Goal: Find contact information

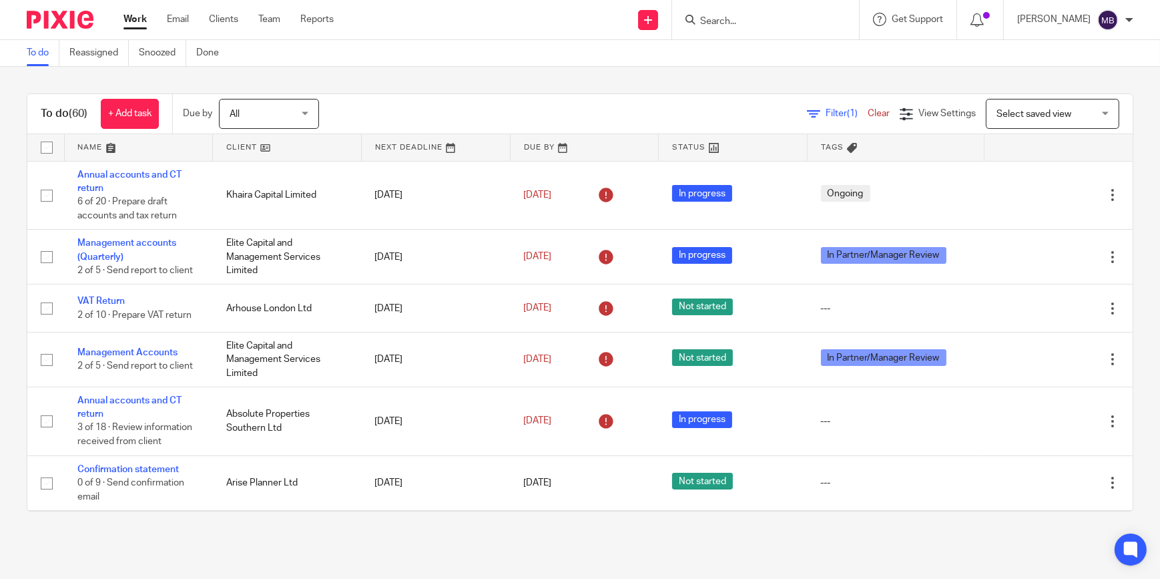
click at [751, 27] on form at bounding box center [770, 19] width 142 height 17
click at [752, 27] on input "Search" at bounding box center [759, 22] width 120 height 12
click at [761, 21] on input "Search" at bounding box center [759, 22] width 120 height 12
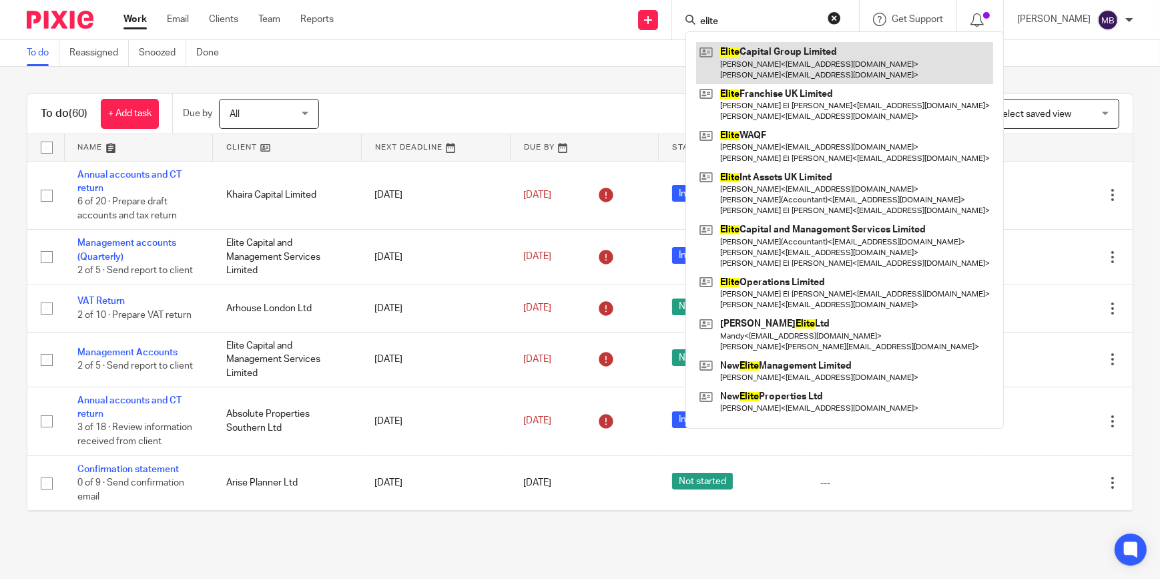
type input "elite"
click at [754, 69] on link at bounding box center [844, 62] width 297 height 41
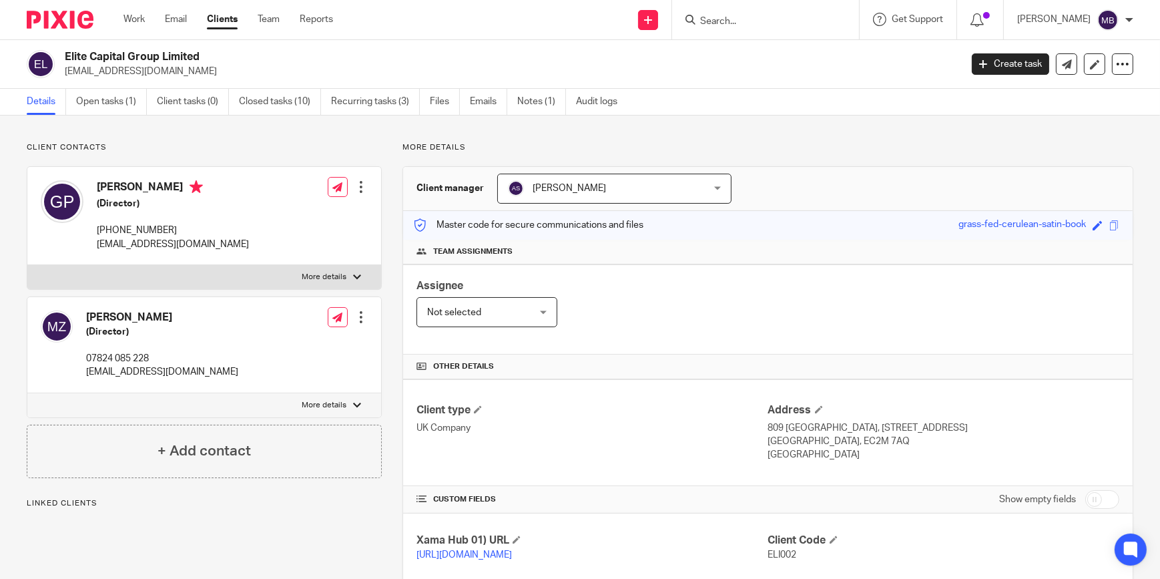
click at [774, 21] on input "Search" at bounding box center [759, 22] width 120 height 12
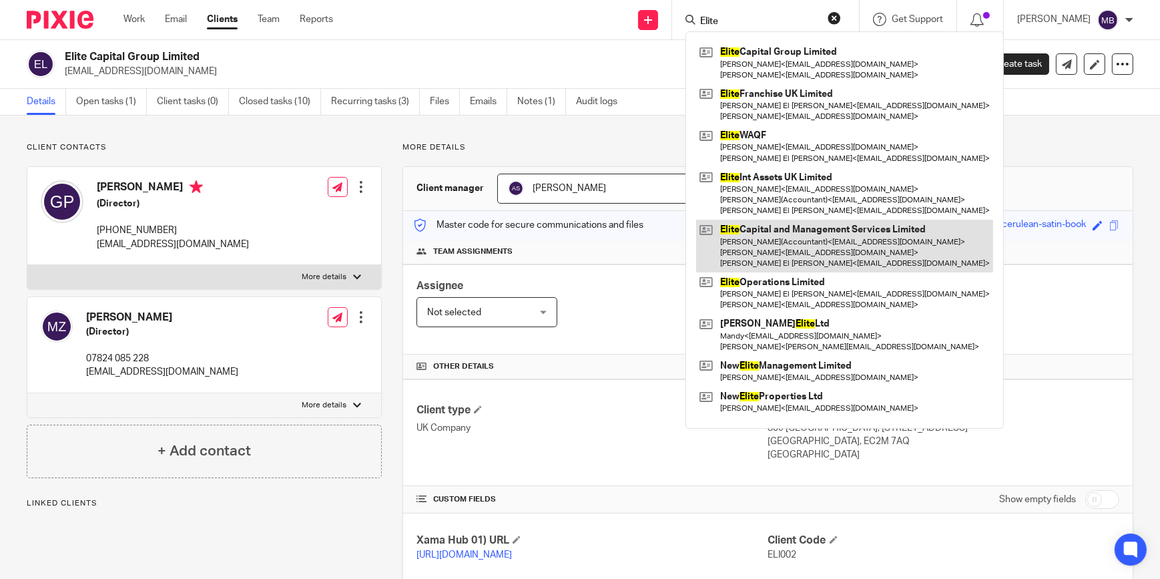
type input "Elite"
click at [860, 243] on link at bounding box center [844, 246] width 297 height 53
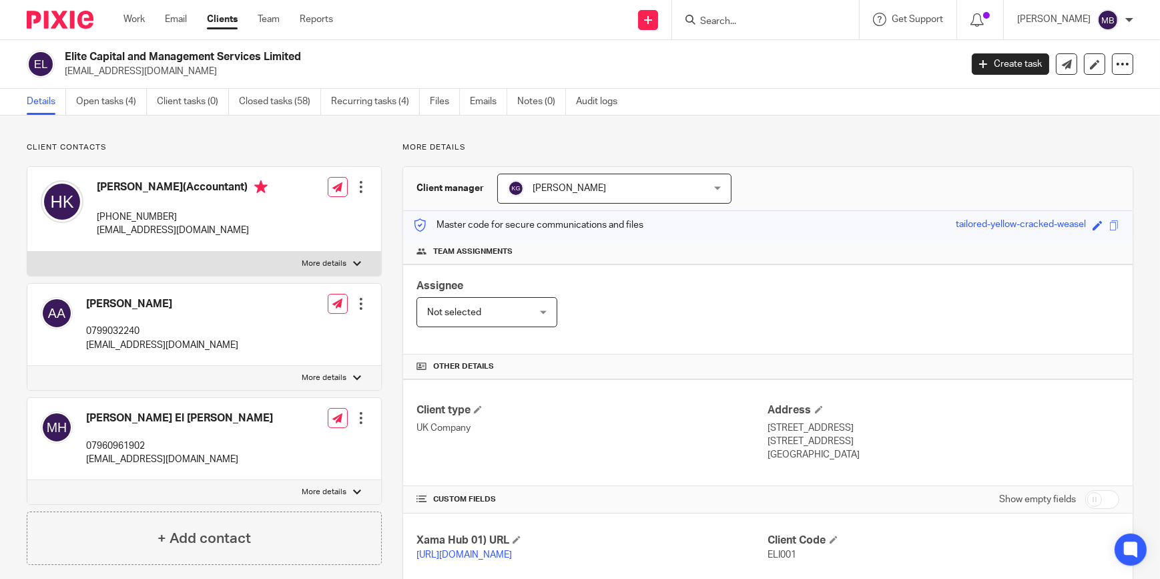
drag, startPoint x: 194, startPoint y: 212, endPoint x: 115, endPoint y: 214, distance: 79.5
click at [115, 214] on p "[PHONE_NUMBER]" at bounding box center [182, 216] width 171 height 13
copy p "7493 091814"
